Goal: Task Accomplishment & Management: Manage account settings

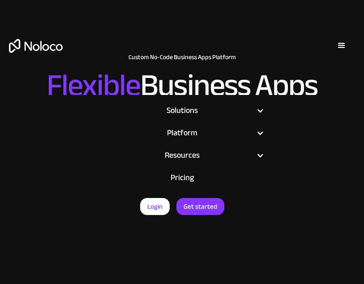
click at [162, 208] on link "Login" at bounding box center [155, 206] width 30 height 17
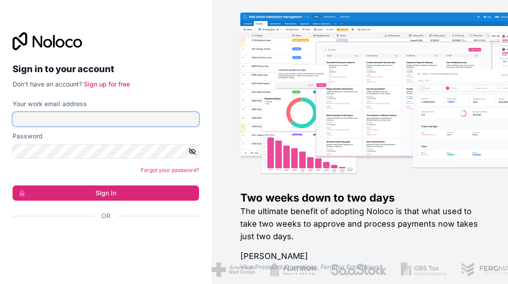
click at [30, 126] on input "Your work email address" at bounding box center [106, 119] width 186 height 14
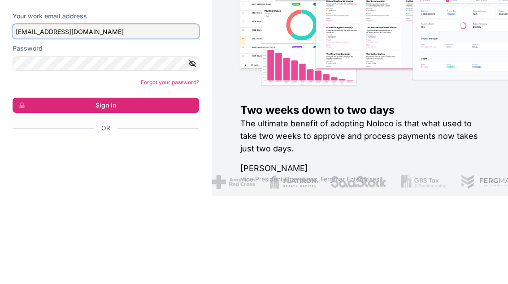
type input "ceo@exportkorea.kr"
click at [30, 132] on label "Password" at bounding box center [28, 136] width 30 height 9
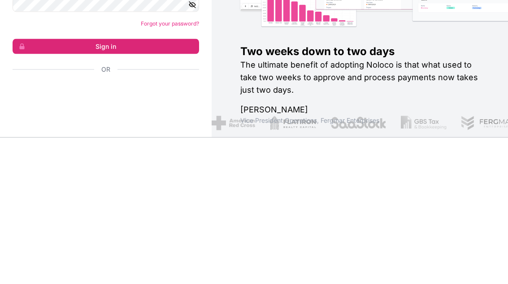
click at [189, 186] on button "Sign in" at bounding box center [106, 193] width 186 height 15
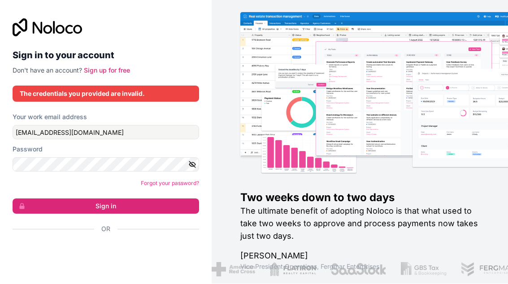
click at [196, 161] on icon "button" at bounding box center [192, 165] width 8 height 8
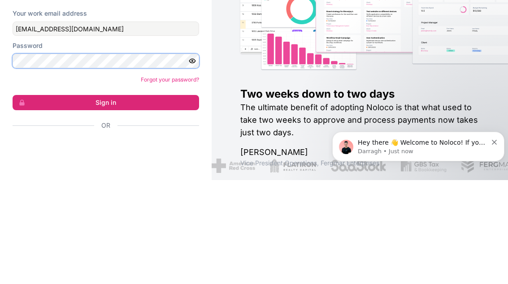
scroll to position [0, 0]
click at [20, 113] on form "Your work email address ceo@exportkorea.kr Password Forgot your password? Sign …" at bounding box center [106, 189] width 186 height 152
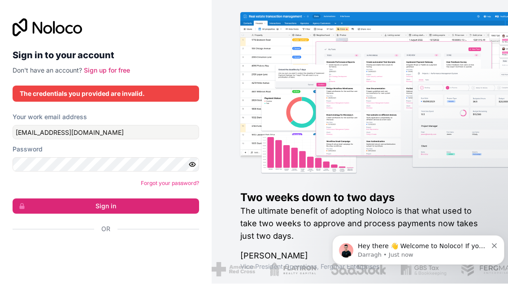
click at [71, 199] on button "Sign in" at bounding box center [106, 206] width 186 height 15
click at [52, 199] on button "Sign in" at bounding box center [106, 206] width 186 height 15
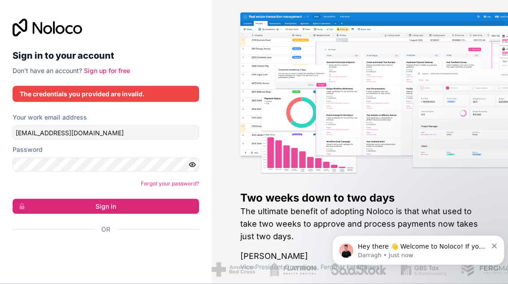
click at [78, 214] on button "Sign in" at bounding box center [106, 206] width 186 height 15
click at [24, 154] on label "Password" at bounding box center [28, 149] width 30 height 9
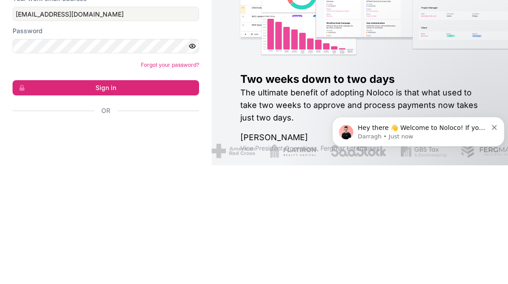
click at [26, 199] on button "Sign in" at bounding box center [106, 206] width 186 height 15
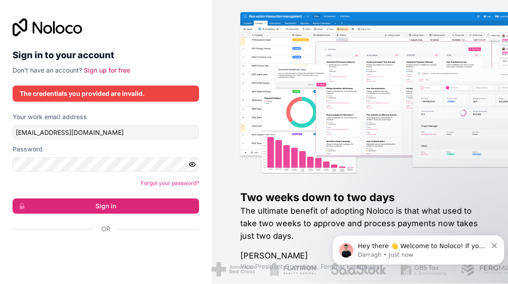
click at [95, 214] on button "Sign in" at bounding box center [106, 206] width 186 height 15
click at [98, 214] on button "Sign in" at bounding box center [106, 206] width 186 height 15
click at [71, 236] on form "Your work email address ceo@exportkorea.kr Password Forgot your password? Sign …" at bounding box center [106, 189] width 186 height 152
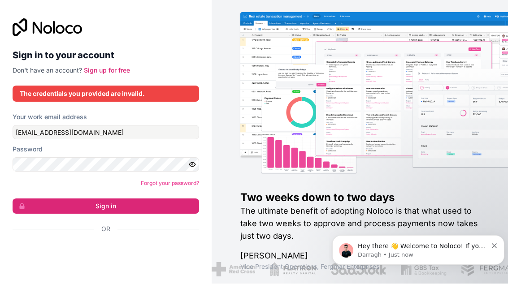
click at [71, 236] on form "Your work email address ceo@exportkorea.kr Password Forgot your password? Sign …" at bounding box center [106, 189] width 186 height 152
click at [56, 214] on button "Sign in" at bounding box center [106, 206] width 186 height 15
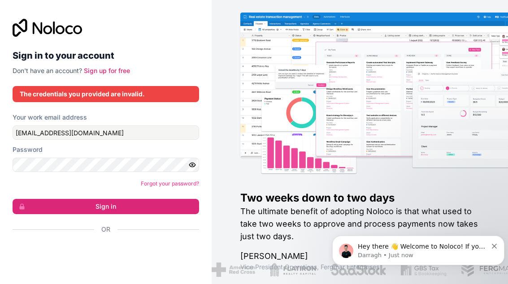
click at [66, 214] on button "Sign in" at bounding box center [106, 206] width 186 height 15
click at [81, 264] on div "Google 계정으로 로그인. 새 탭에서 열림" at bounding box center [102, 254] width 179 height 20
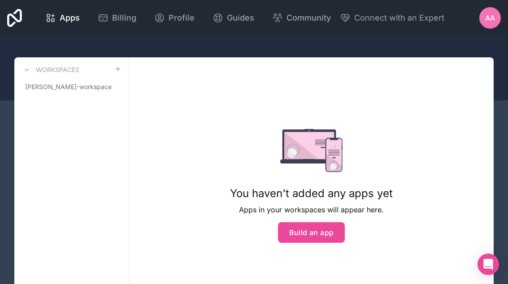
click at [487, 21] on span "AA" at bounding box center [490, 18] width 10 height 11
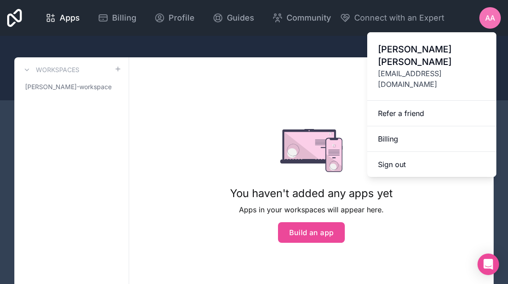
click at [424, 126] on link "Billing" at bounding box center [431, 139] width 129 height 26
